Goal: Task Accomplishment & Management: Manage account settings

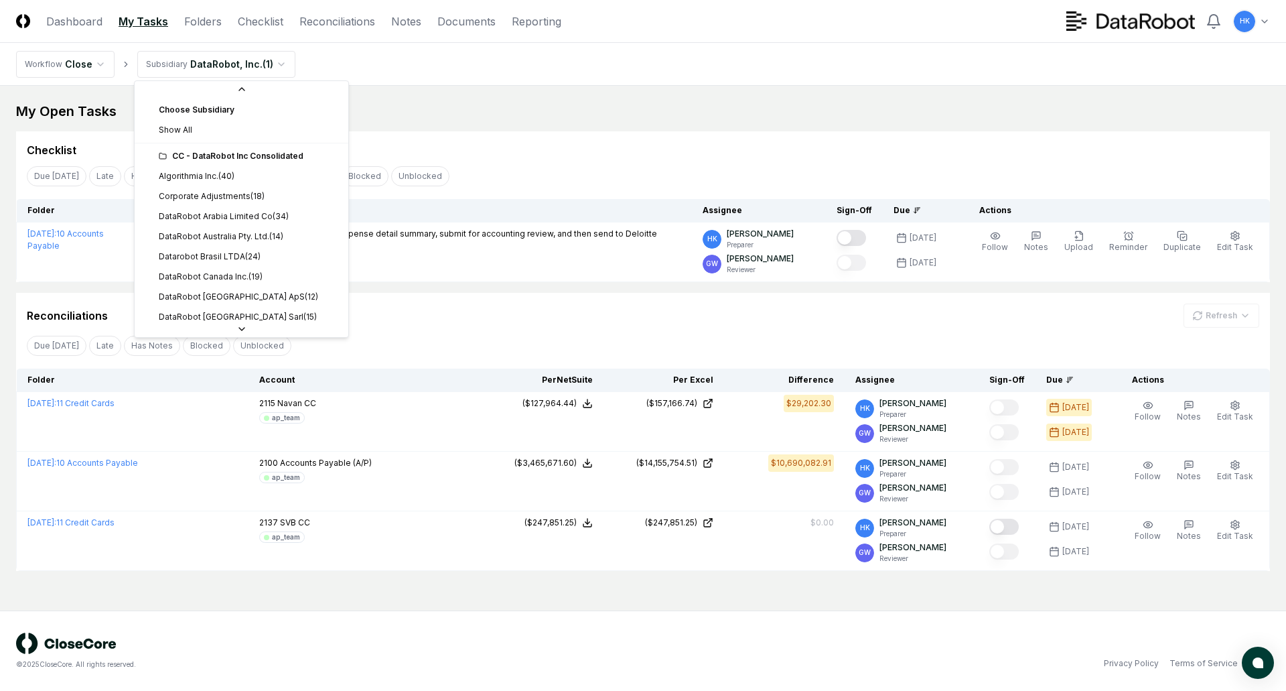
click at [277, 65] on html "CloseCore Dashboard My Tasks Folders Checklist Reconciliations Notes Documents …" at bounding box center [643, 345] width 1286 height 691
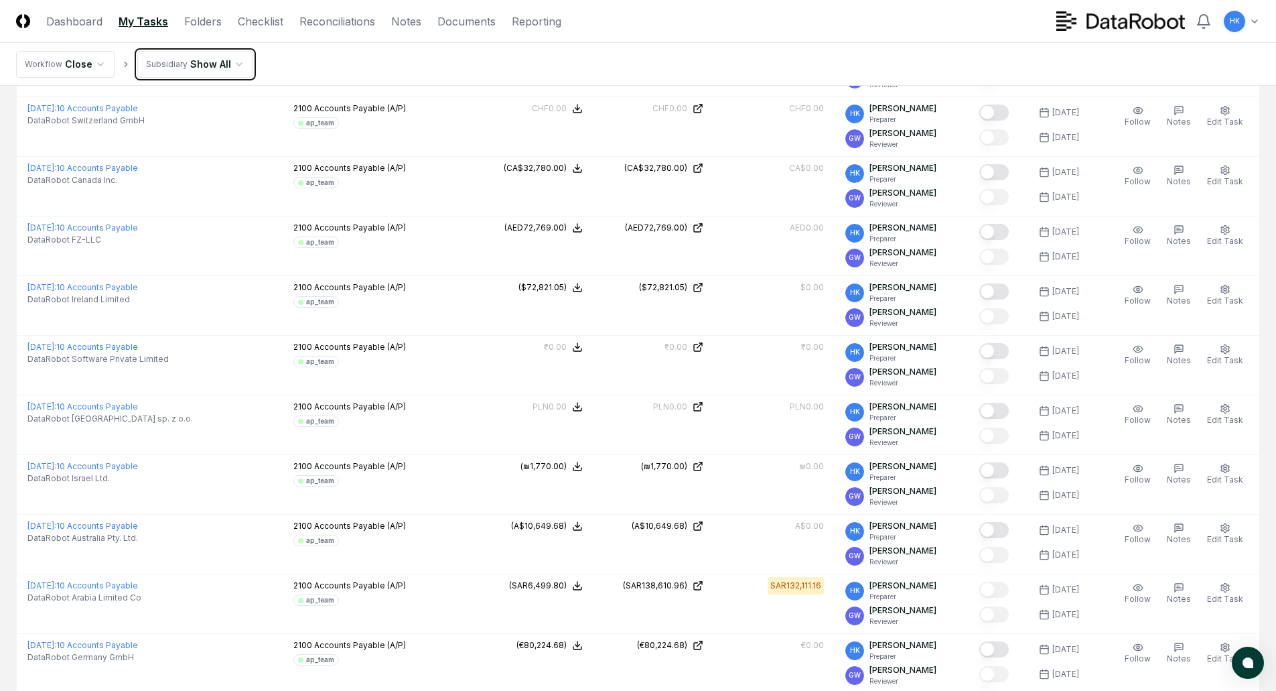
scroll to position [998, 0]
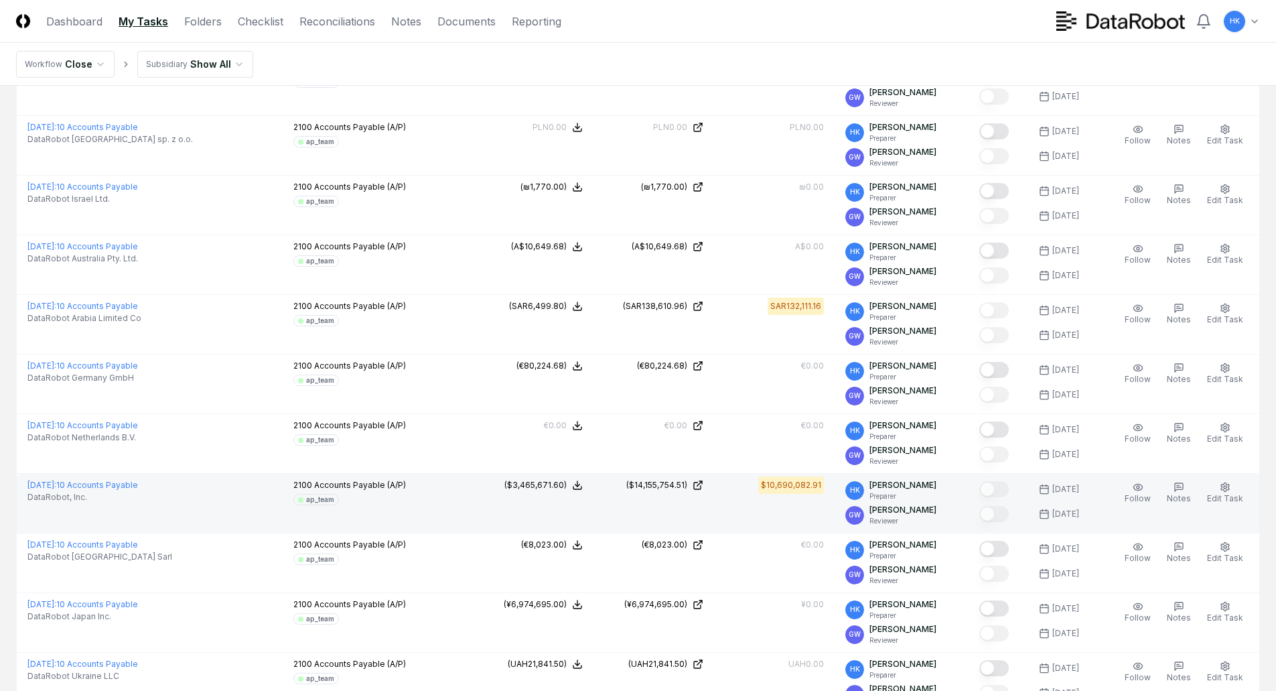
scroll to position [1266, 0]
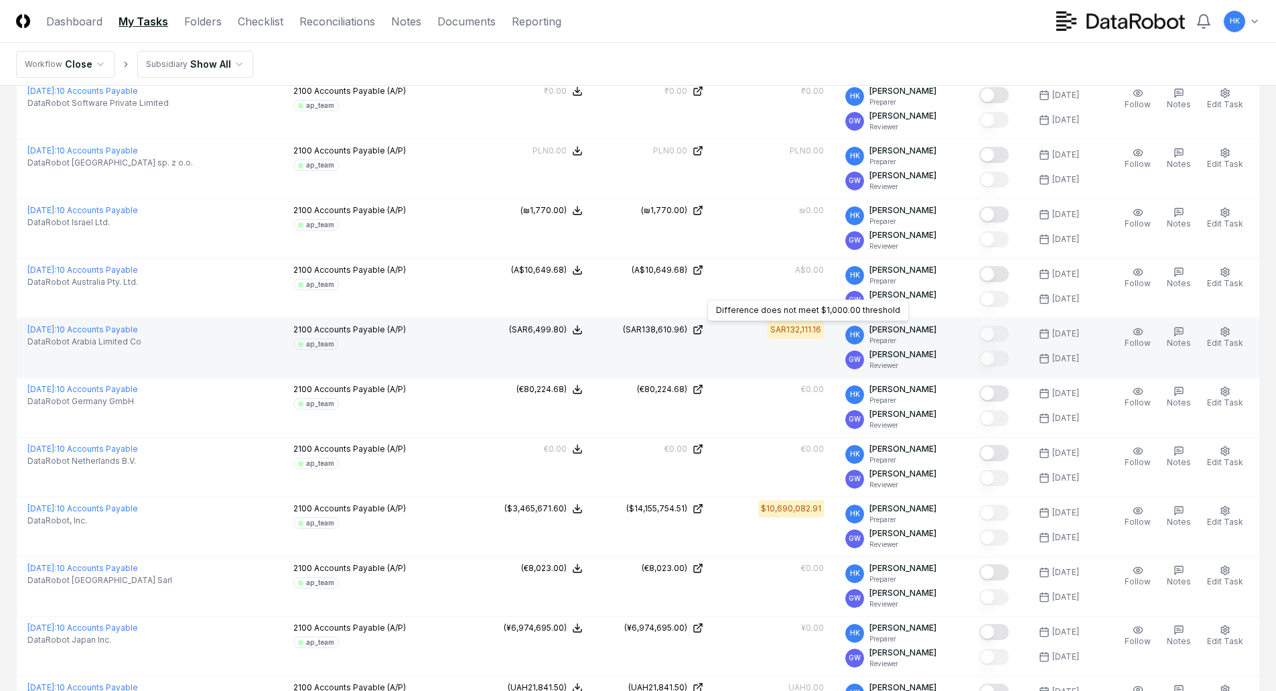
click at [814, 328] on div "SAR132,111.16" at bounding box center [795, 329] width 51 height 12
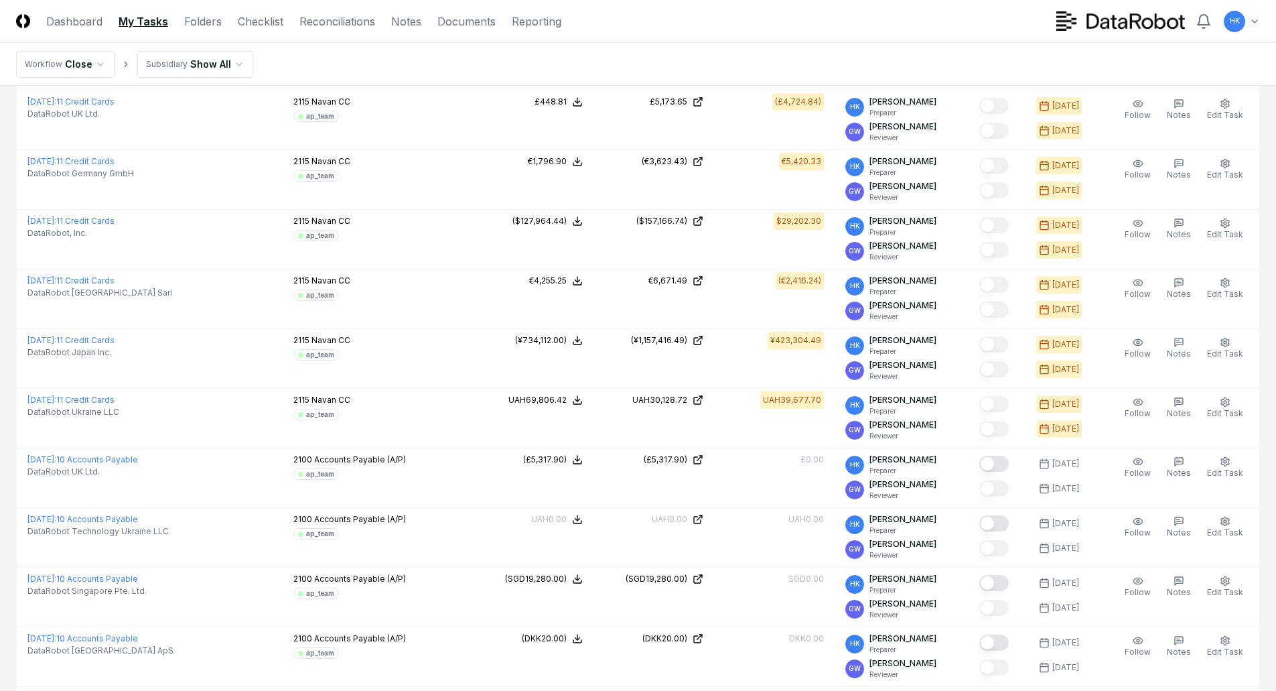
scroll to position [395, 0]
